Goal: Task Accomplishment & Management: Complete application form

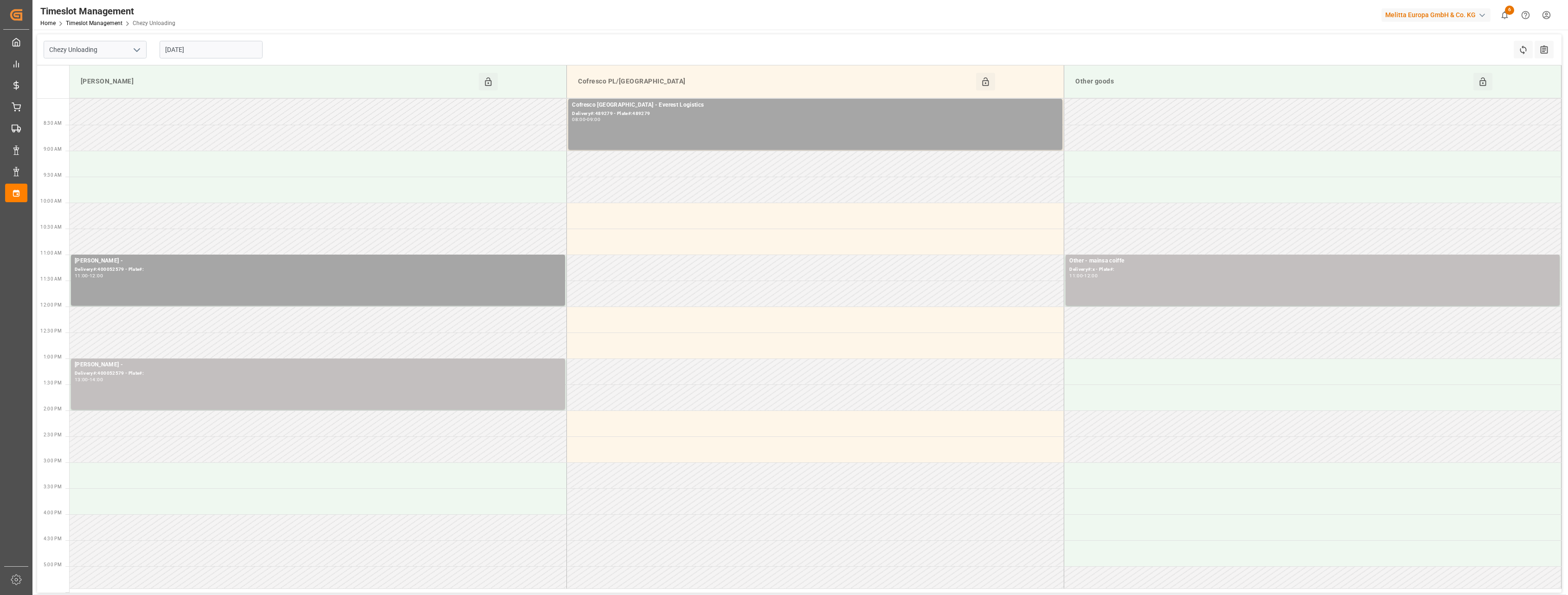
click at [206, 52] on input "[DATE]" at bounding box center [211, 49] width 103 height 18
click at [173, 128] on div "8" at bounding box center [171, 124] width 11 height 11
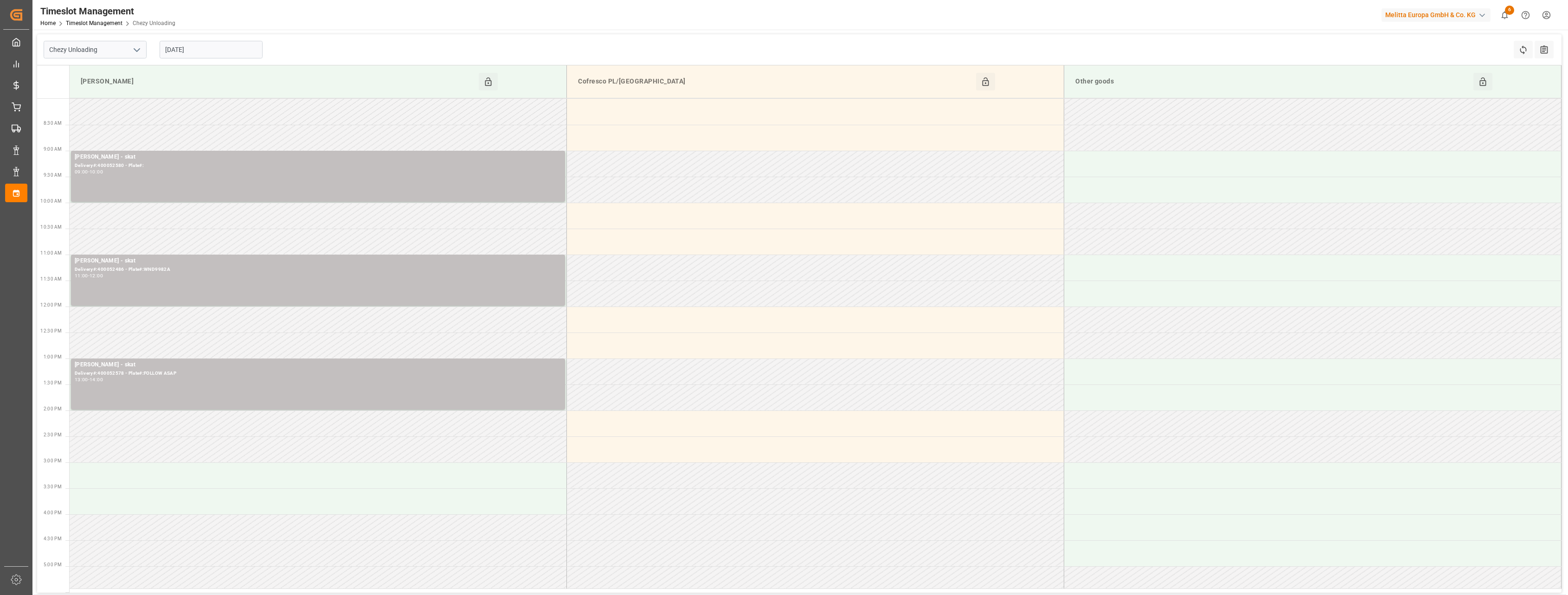
click at [229, 49] on input "08-09-2025" at bounding box center [211, 49] width 103 height 18
click at [189, 124] on span "9" at bounding box center [190, 124] width 4 height 6
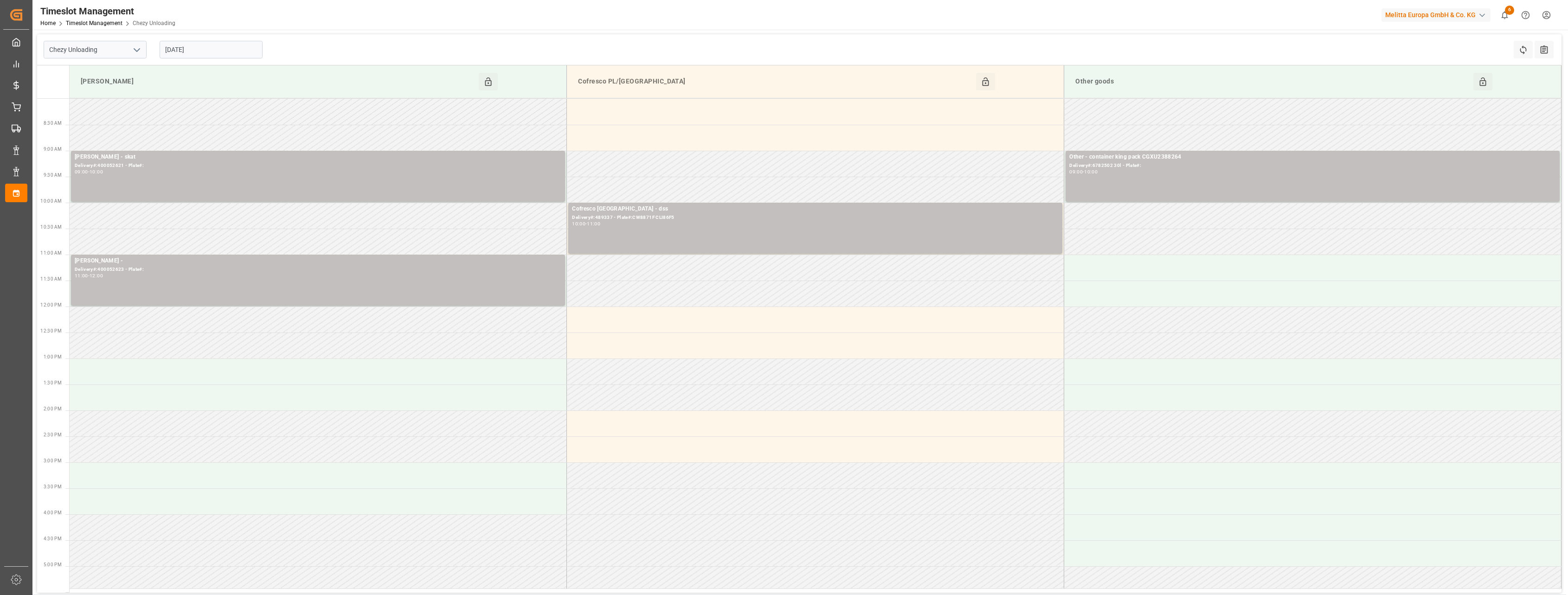
click at [226, 51] on input "09-09-2025" at bounding box center [211, 49] width 103 height 18
click at [205, 124] on span "10" at bounding box center [207, 124] width 6 height 6
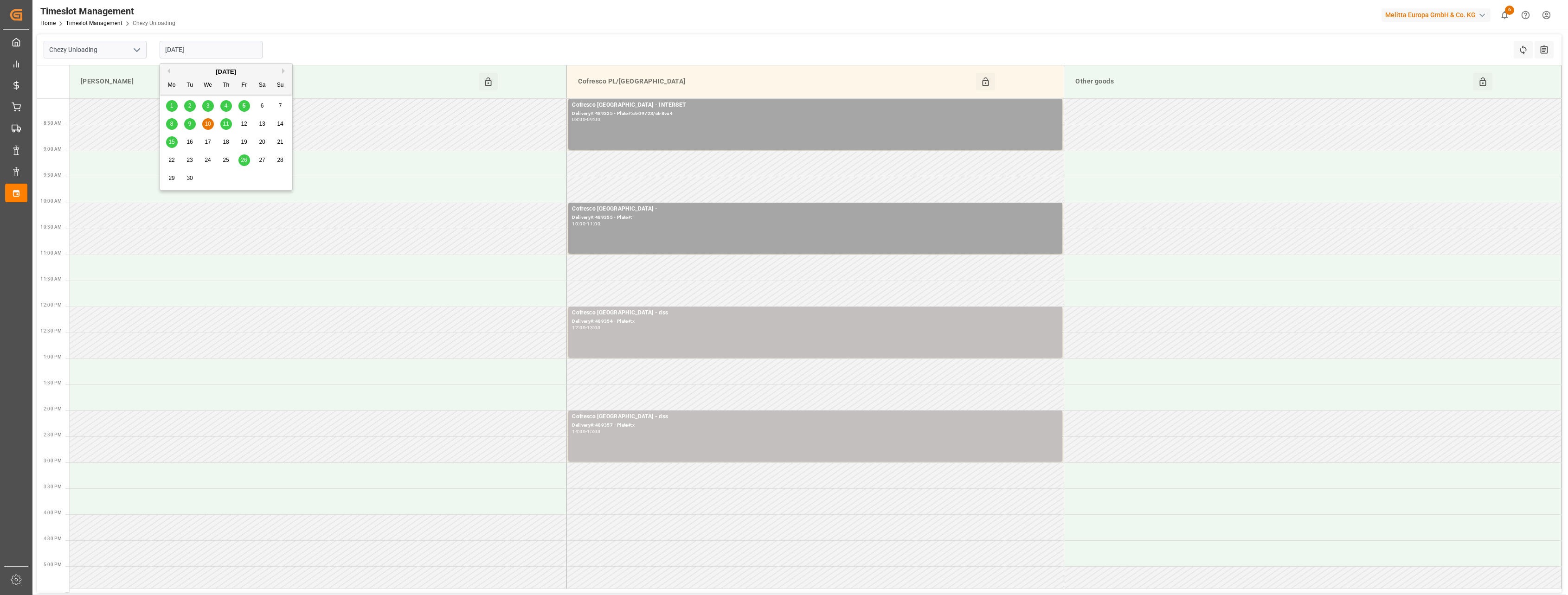
click at [241, 47] on input "10-09-2025" at bounding box center [211, 49] width 103 height 18
click at [229, 121] on span "11" at bounding box center [226, 124] width 6 height 6
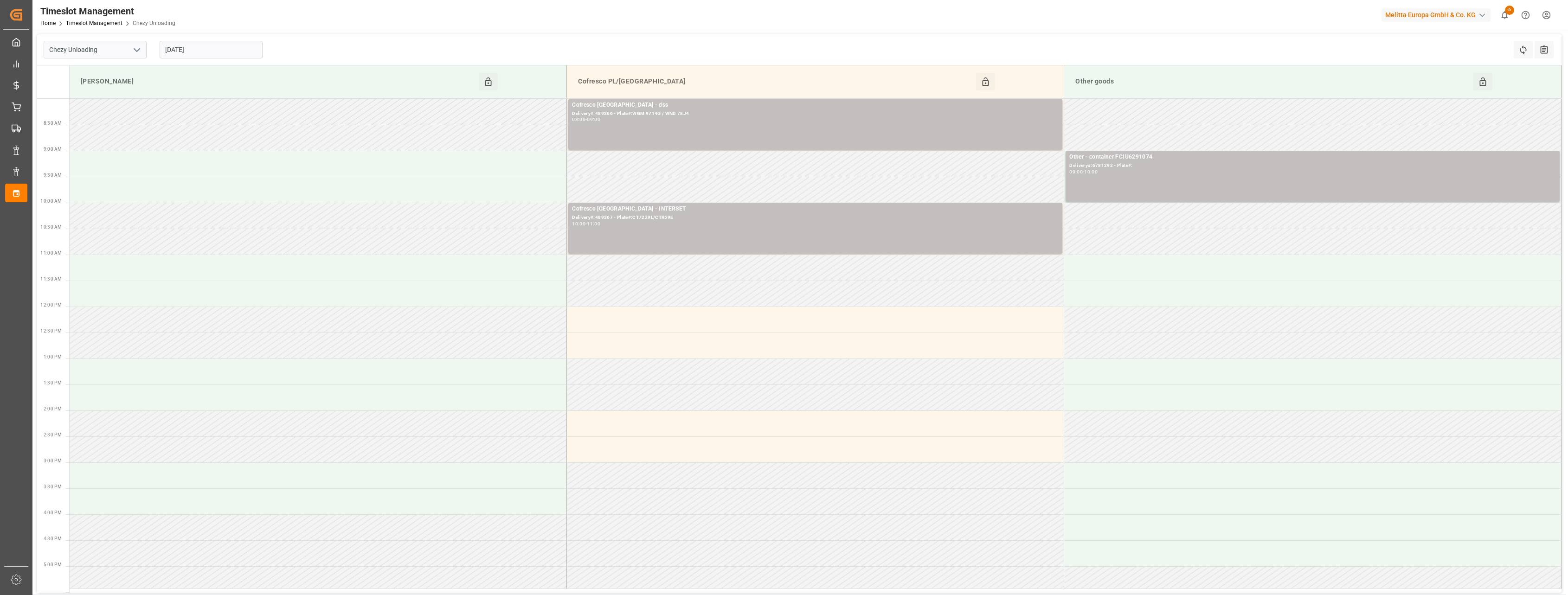
click at [210, 52] on input "11-09-2025" at bounding box center [211, 49] width 103 height 18
click at [241, 107] on div "5" at bounding box center [244, 107] width 11 height 11
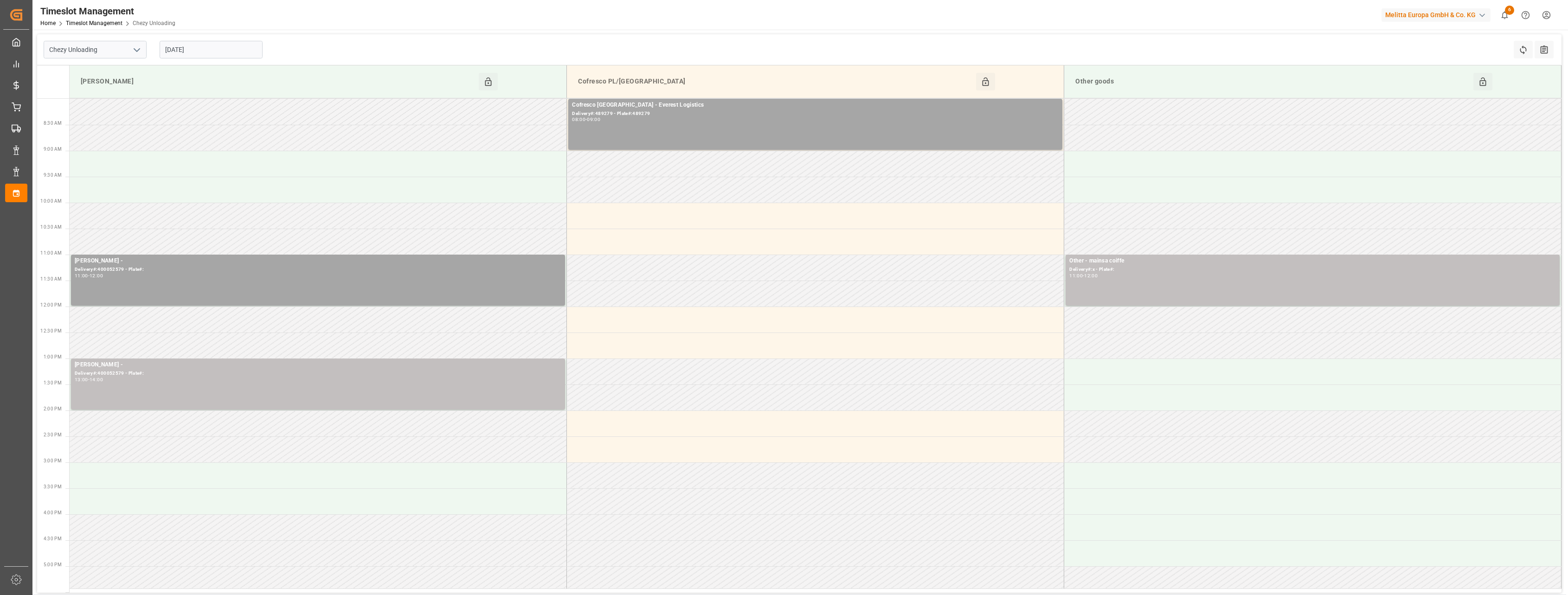
click at [207, 46] on input "[DATE]" at bounding box center [211, 49] width 103 height 18
click at [227, 105] on span "4" at bounding box center [226, 105] width 4 height 6
type input "04-09-2025"
